Goal: Transaction & Acquisition: Purchase product/service

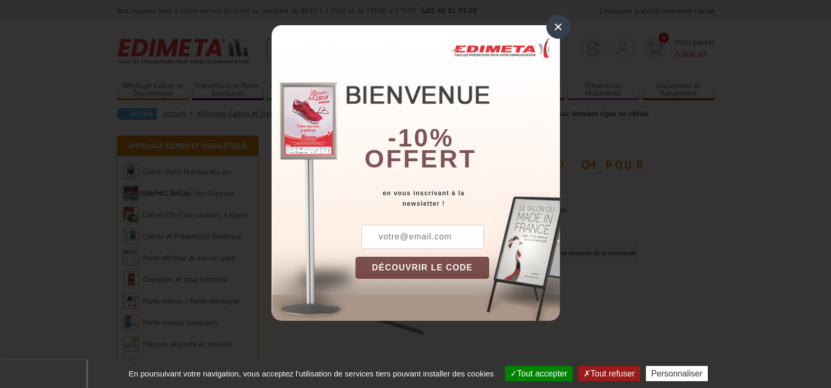
click at [557, 26] on div "×" at bounding box center [558, 27] width 24 height 24
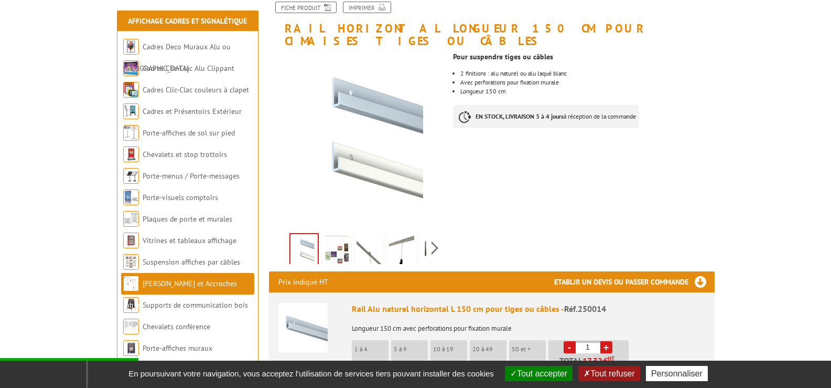
scroll to position [157, 0]
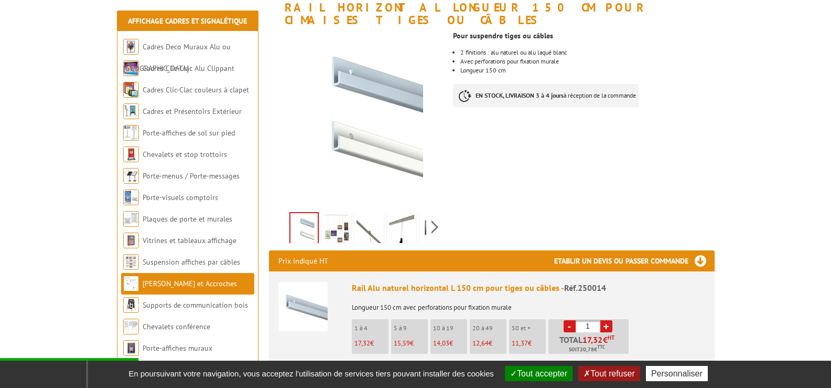
click at [541, 373] on button "Tout accepter" at bounding box center [539, 373] width 68 height 15
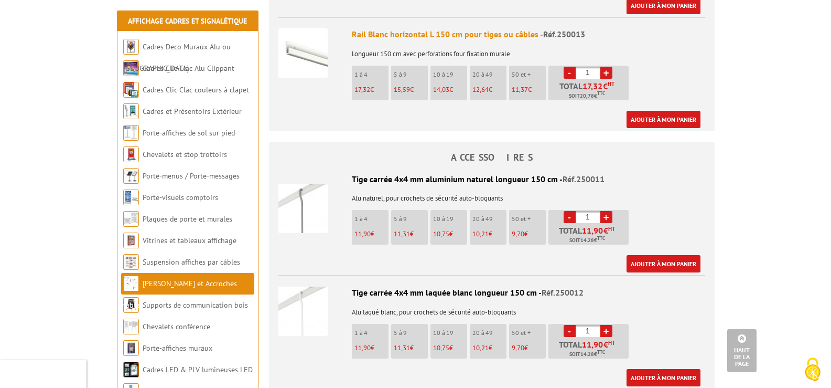
scroll to position [472, 0]
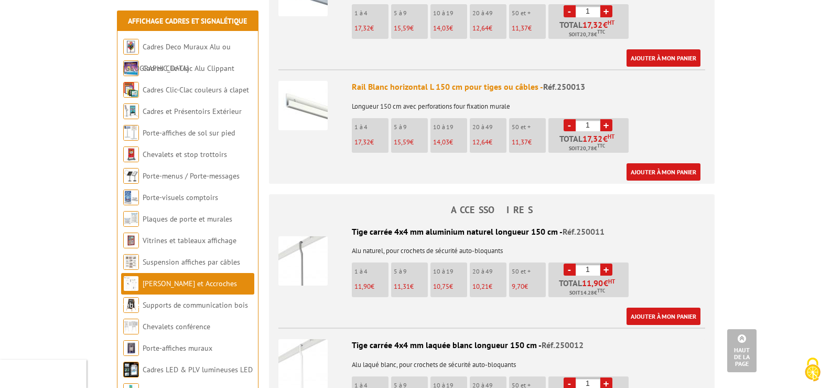
click at [453, 81] on div "Rail Blanc horizontal L 150 cm pour tiges ou câbles - Réf.250013" at bounding box center [528, 87] width 353 height 12
click at [602, 81] on div "Rail Blanc horizontal L 150 cm pour tiges ou câbles - Réf.250013" at bounding box center [528, 87] width 353 height 12
click at [626, 81] on div "Rail Blanc horizontal L 150 cm pour tiges ou câbles - Réf.250013" at bounding box center [528, 87] width 353 height 12
drag, startPoint x: 586, startPoint y: 73, endPoint x: 350, endPoint y: 77, distance: 236.6
click at [350, 77] on li "Rail Blanc horizontal L 150 cm pour tiges ou câbles - Réf.250013 Longueur 150 c…" at bounding box center [491, 124] width 427 height 111
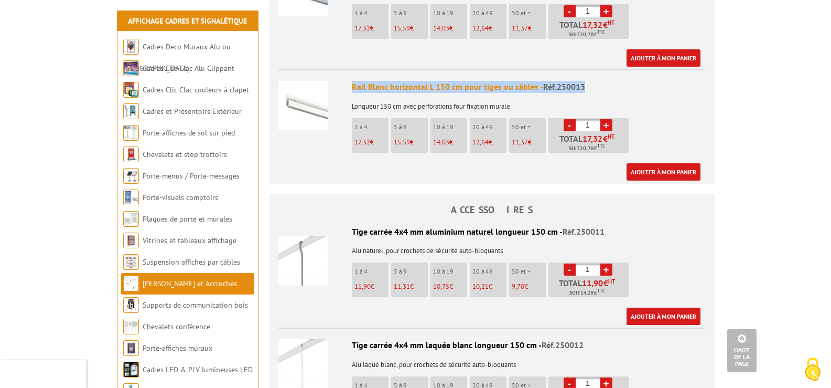
copy div "Rail Blanc horizontal L 150 cm pour tiges ou câbles - Réf.250013"
drag, startPoint x: 591, startPoint y: 111, endPoint x: 578, endPoint y: 112, distance: 12.1
click at [579, 119] on input "1" at bounding box center [588, 125] width 25 height 12
type input "30"
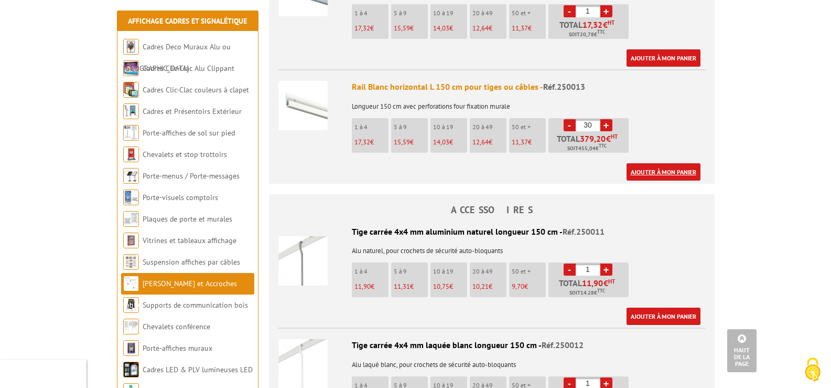
click at [642, 163] on link "Ajouter à mon panier" at bounding box center [664, 171] width 74 height 17
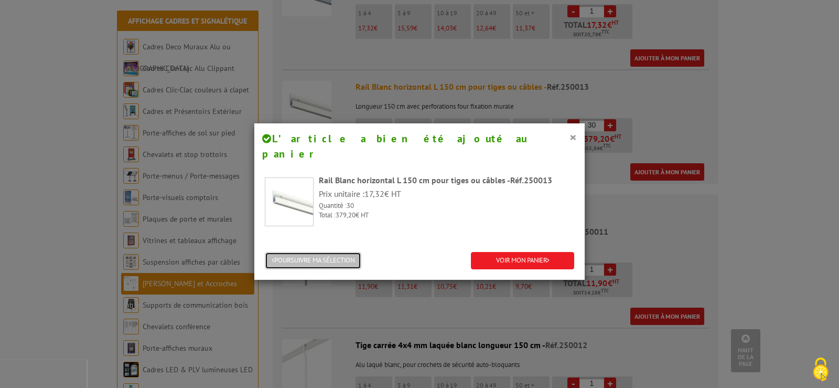
click at [333, 252] on button "POURSUIVRE MA SÉLECTION" at bounding box center [313, 260] width 96 height 17
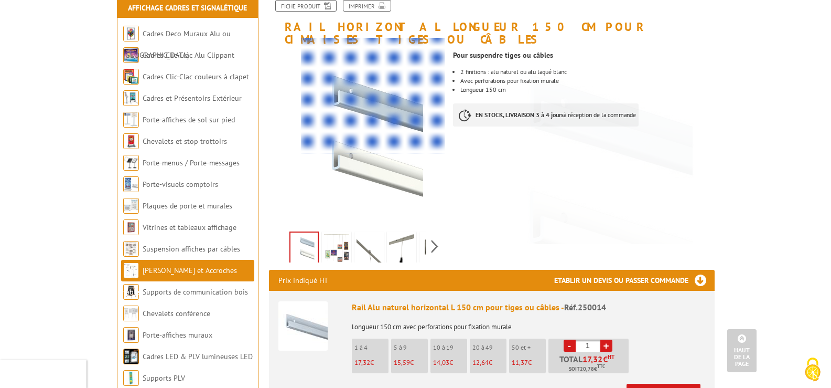
scroll to position [0, 0]
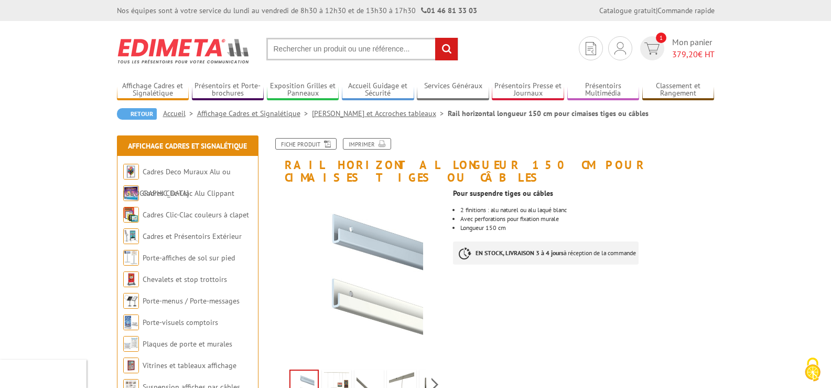
click at [350, 50] on input "text" at bounding box center [362, 49] width 192 height 23
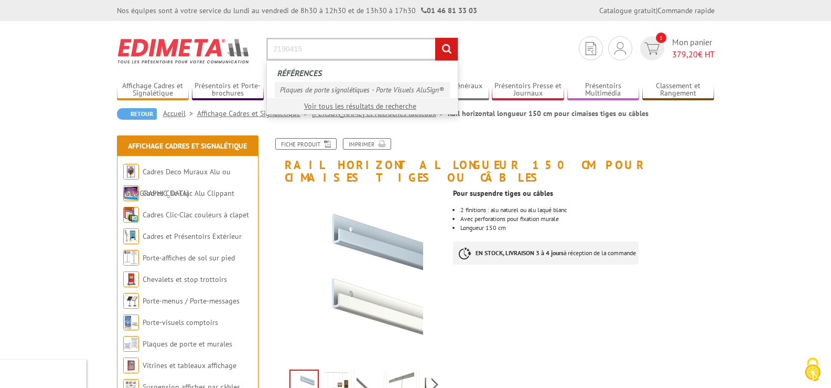
type input "2190415"
click at [368, 89] on link "Plaques de porte signalétiques - Porte Visuels AluSign®" at bounding box center [362, 90] width 175 height 16
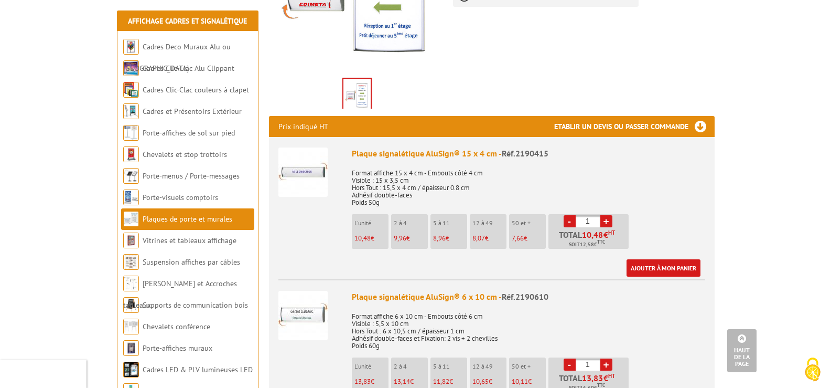
scroll to position [315, 0]
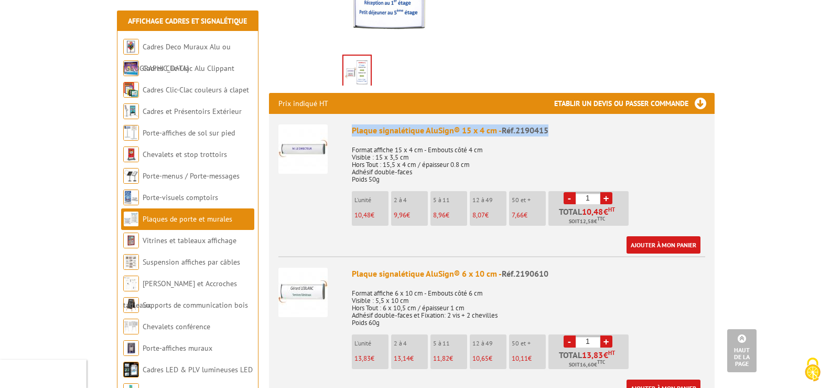
drag, startPoint x: 551, startPoint y: 116, endPoint x: 351, endPoint y: 119, distance: 199.8
click at [351, 119] on li "Plaque signalétique AluSign® 15 x 4 cm - Réf.2190415 Format affiche 15 x 4 cm -…" at bounding box center [491, 184] width 427 height 140
copy div "Plaque signalétique AluSign® 15 x 4 cm - Réf.2190415"
drag, startPoint x: 591, startPoint y: 184, endPoint x: 568, endPoint y: 188, distance: 23.6
click at [574, 191] on li "- 1 + Total 10,48 € HT Soit 12,58 € TTC" at bounding box center [589, 208] width 80 height 35
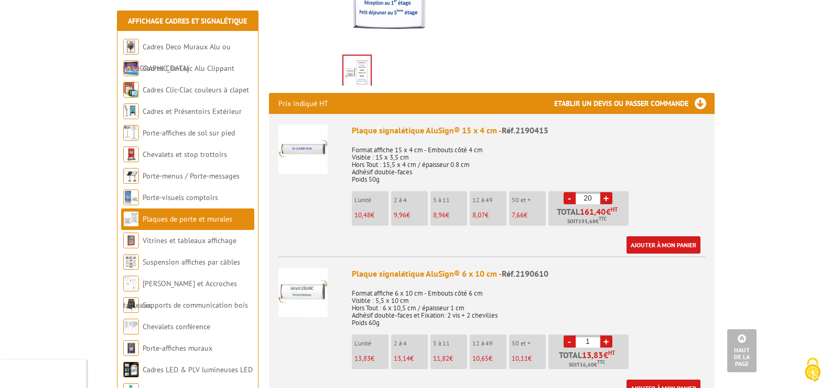
type input "20"
click at [649, 236] on link "Ajouter à mon panier" at bounding box center [664, 244] width 74 height 17
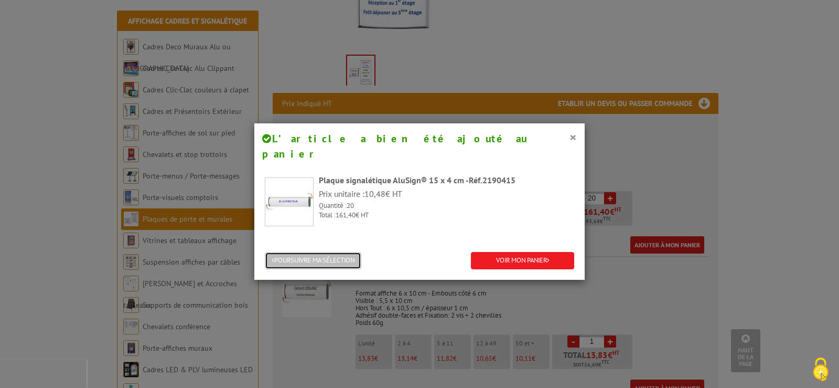
click at [296, 252] on button "POURSUIVRE MA SÉLECTION" at bounding box center [313, 260] width 96 height 17
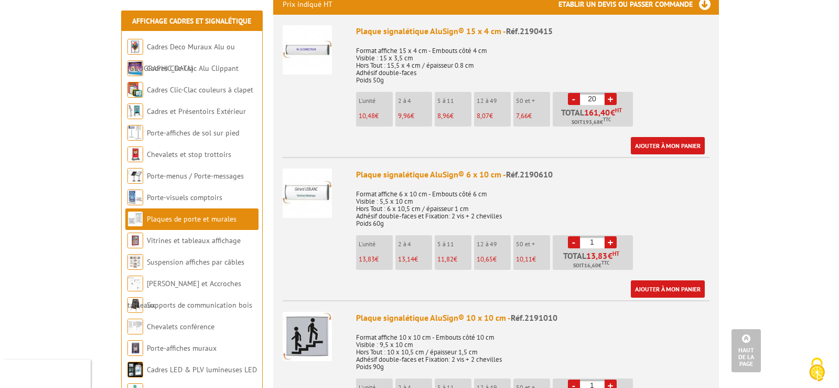
scroll to position [420, 0]
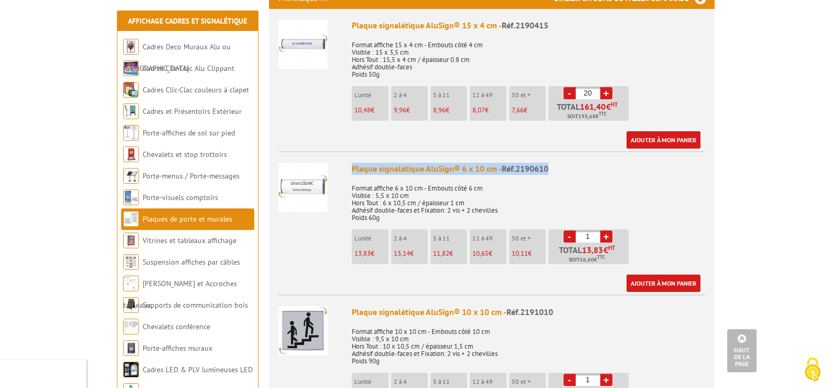
drag, startPoint x: 553, startPoint y: 155, endPoint x: 353, endPoint y: 155, distance: 200.3
click at [353, 163] on div "Plaque signalétique AluSign® 6 x 10 cm - Réf.2190610" at bounding box center [528, 169] width 353 height 12
copy div "Plaque signalétique AluSign® 6 x 10 cm - Réf.2190610"
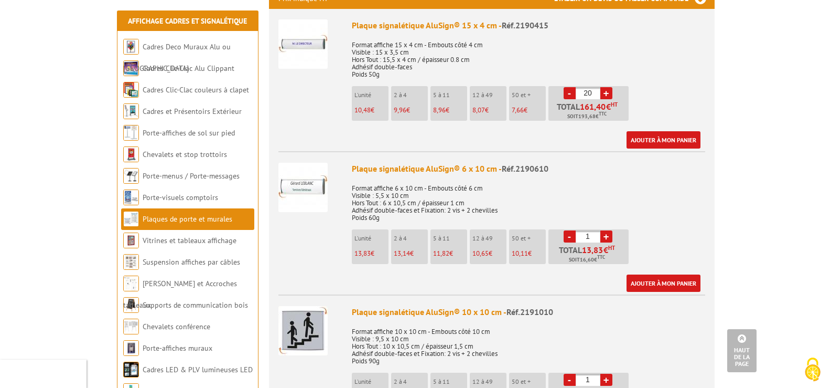
click at [594, 230] on input "1" at bounding box center [588, 236] width 25 height 12
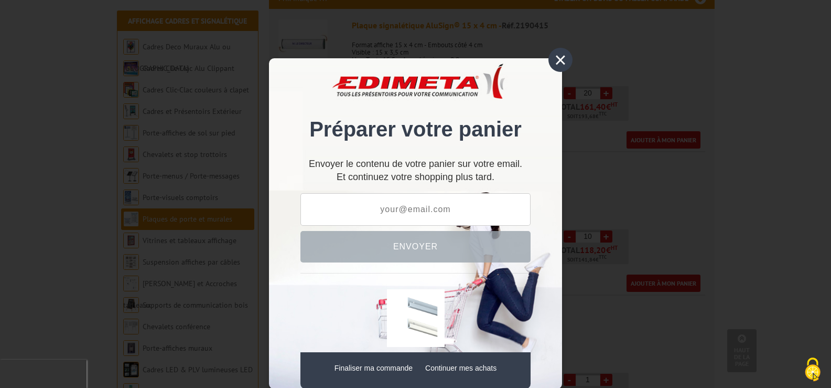
type input "10"
click at [556, 58] on div "×" at bounding box center [561, 60] width 24 height 24
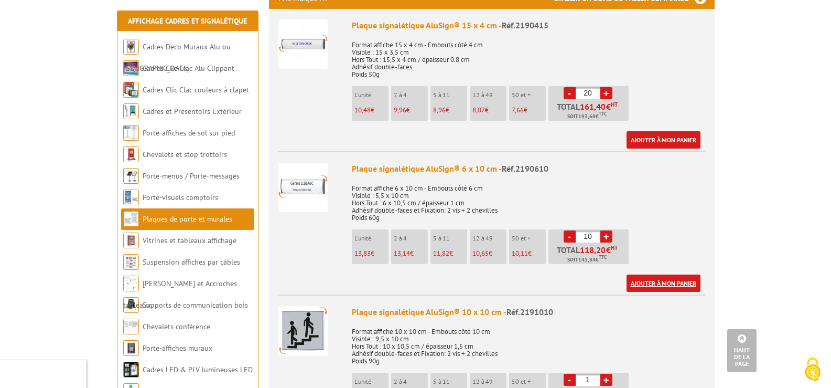
click at [644, 274] on link "Ajouter à mon panier" at bounding box center [664, 282] width 74 height 17
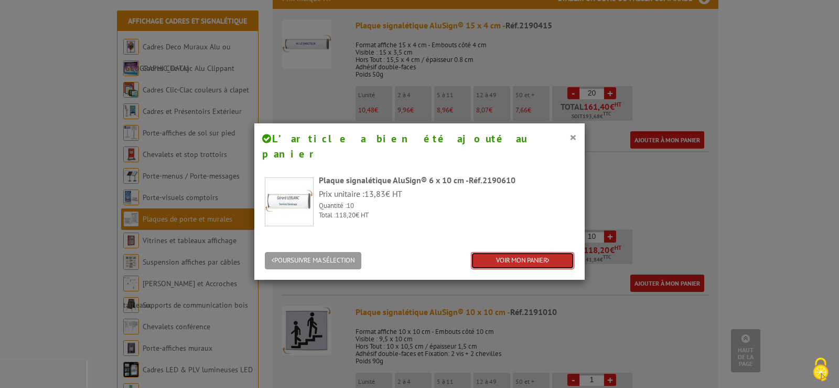
click at [493, 252] on link "VOIR MON PANIER" at bounding box center [522, 260] width 103 height 17
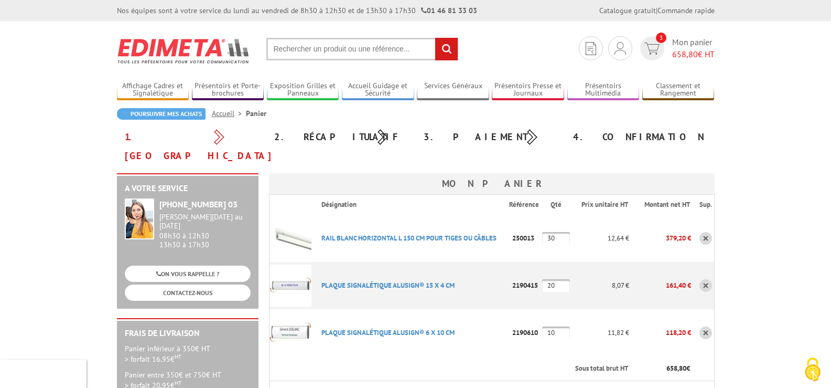
click at [289, 46] on input "text" at bounding box center [362, 49] width 192 height 23
type input "sachets de 10 punaises"
click at [443, 52] on input "rechercher" at bounding box center [446, 49] width 23 height 23
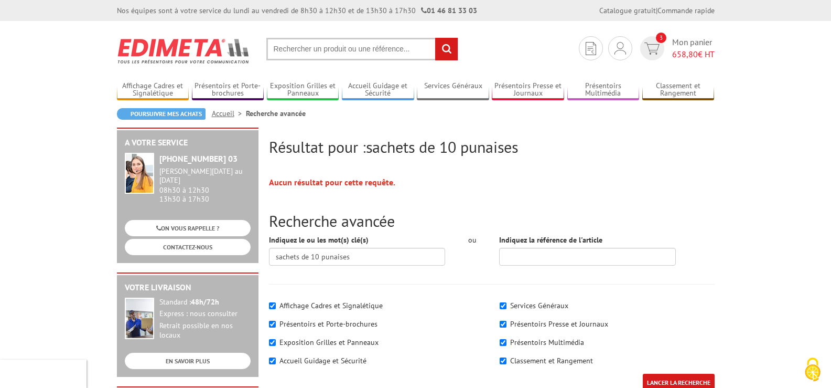
click at [318, 52] on input "text" at bounding box center [362, 49] width 192 height 23
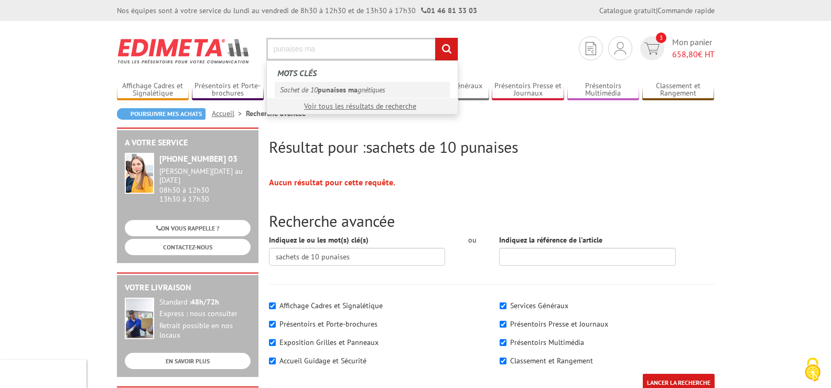
type input "punaises ma"
click at [310, 85] on link "Sachet de 10 punaises ma gnétiques" at bounding box center [362, 90] width 175 height 16
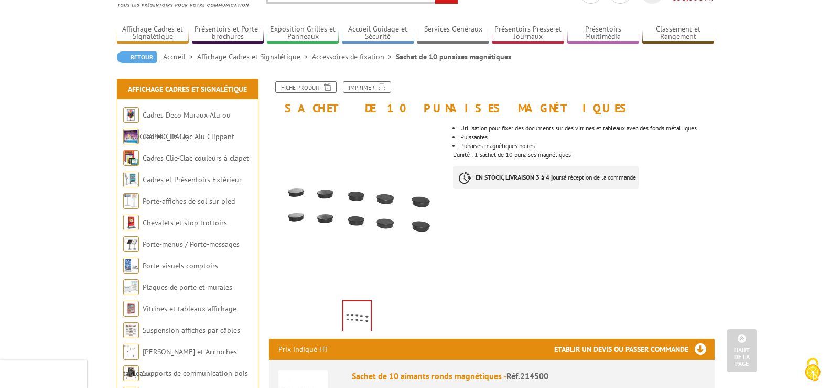
scroll to position [52, 0]
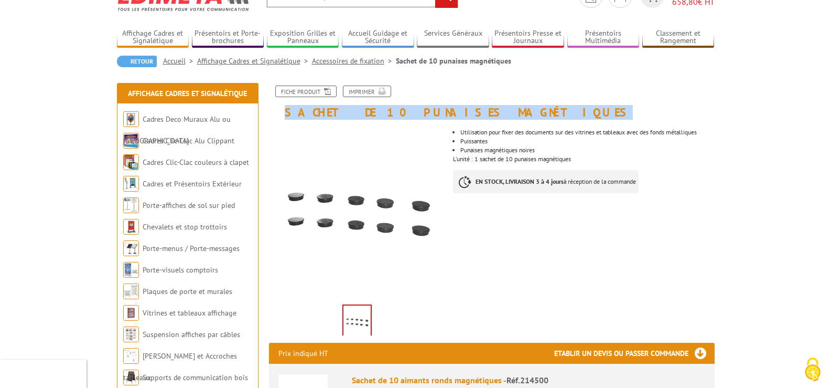
drag, startPoint x: 491, startPoint y: 110, endPoint x: 286, endPoint y: 114, distance: 205.1
click at [284, 115] on h1 "Sachet de 10 punaises magnétiques" at bounding box center [492, 101] width 462 height 33
copy h1 "Sachet de 10 punaises magnétiques"
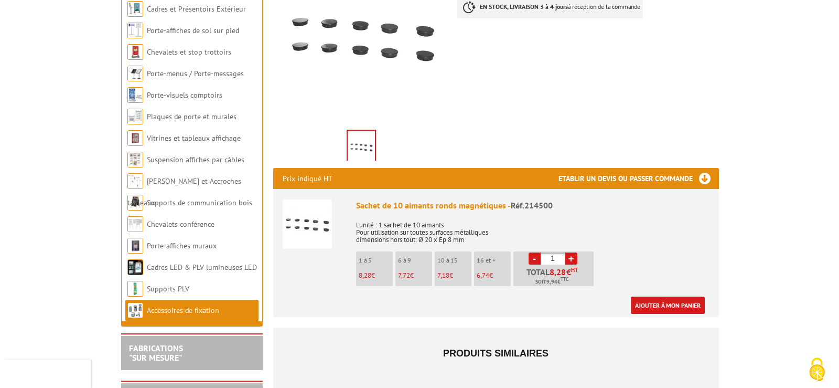
scroll to position [262, 0]
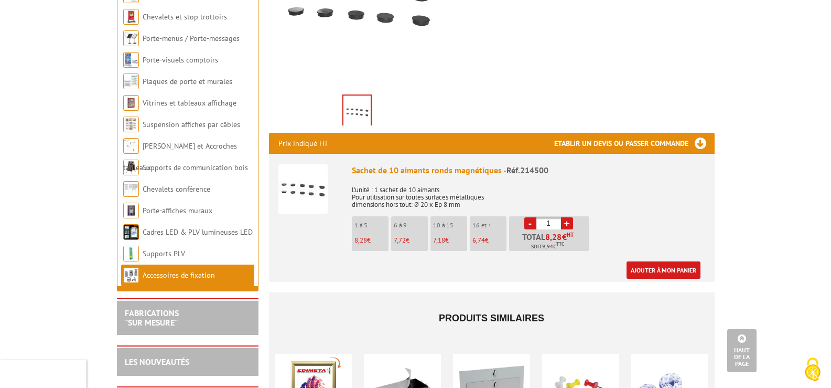
drag, startPoint x: 553, startPoint y: 222, endPoint x: 530, endPoint y: 230, distance: 25.0
click at [530, 229] on li "- 1 + Total 8,28 € HT Soit 9,94 € TTC" at bounding box center [549, 233] width 80 height 35
type input "20"
click at [649, 264] on link "Ajouter à mon panier" at bounding box center [664, 269] width 74 height 17
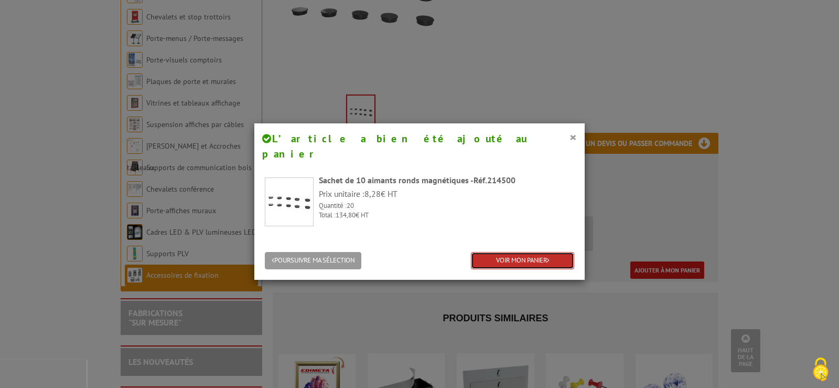
click at [484, 252] on link "VOIR MON PANIER" at bounding box center [522, 260] width 103 height 17
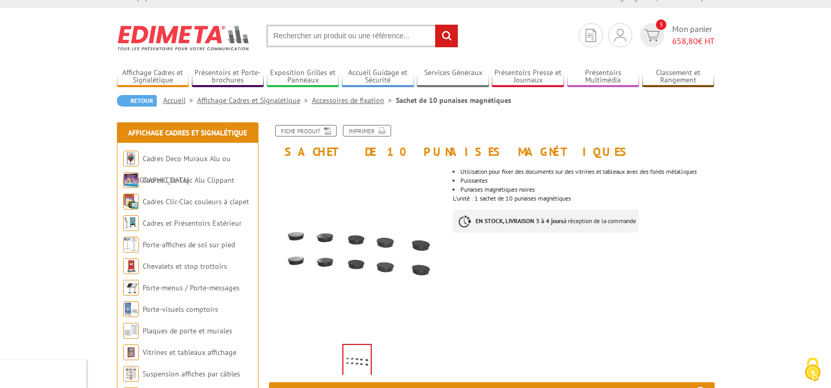
scroll to position [52, 0]
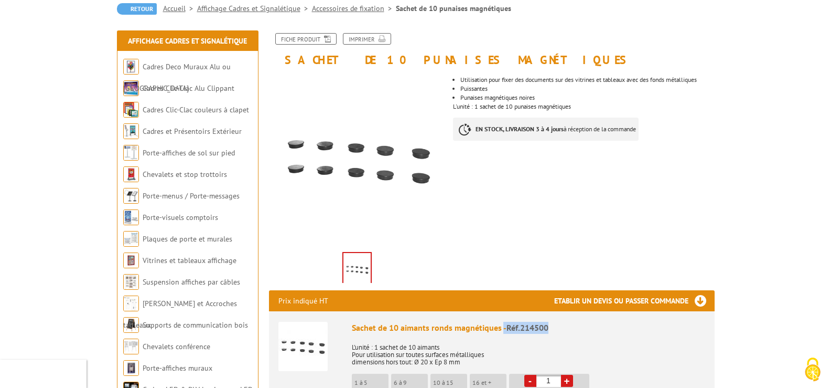
drag, startPoint x: 552, startPoint y: 324, endPoint x: 501, endPoint y: 326, distance: 51.5
click at [501, 326] on div "Sachet de 10 aimants ronds magnétiques - Réf.214500" at bounding box center [528, 327] width 353 height 12
copy div "- Réf.214500"
